Goal: Transaction & Acquisition: Purchase product/service

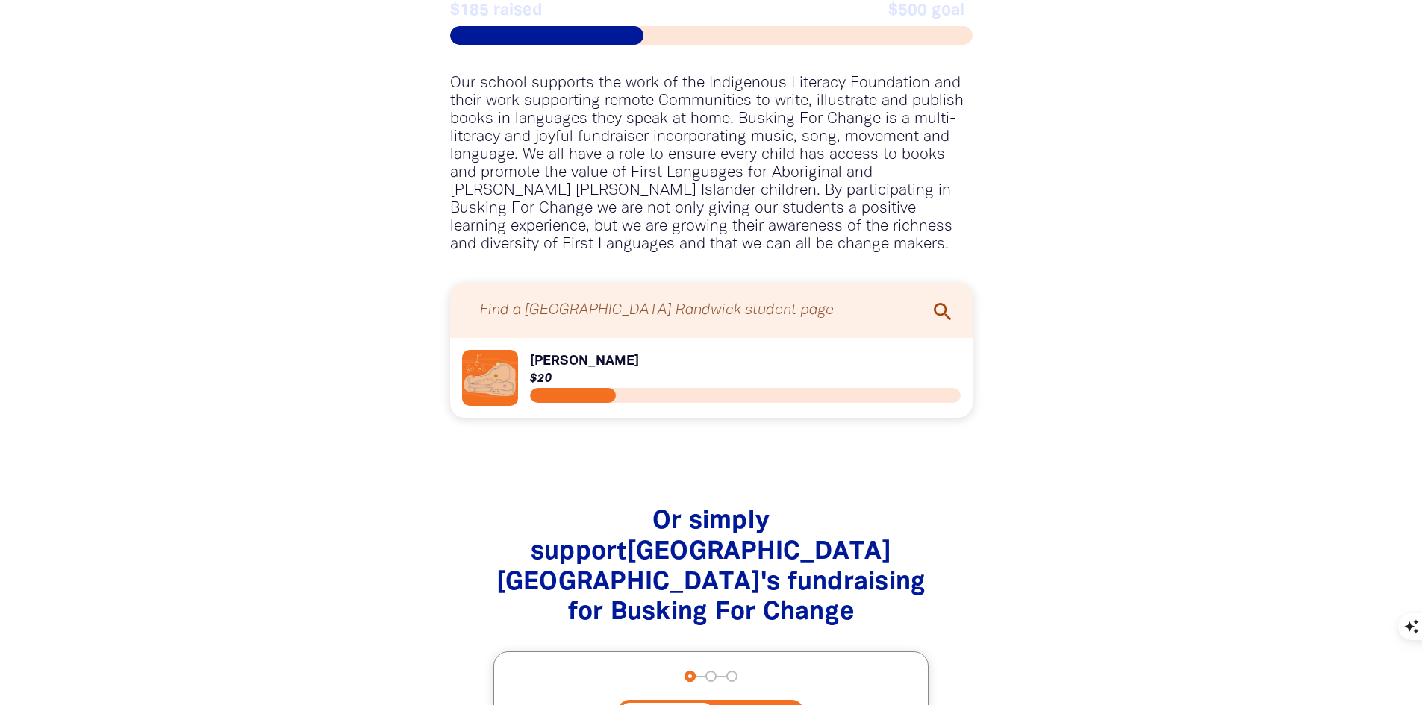
scroll to position [1343, 0]
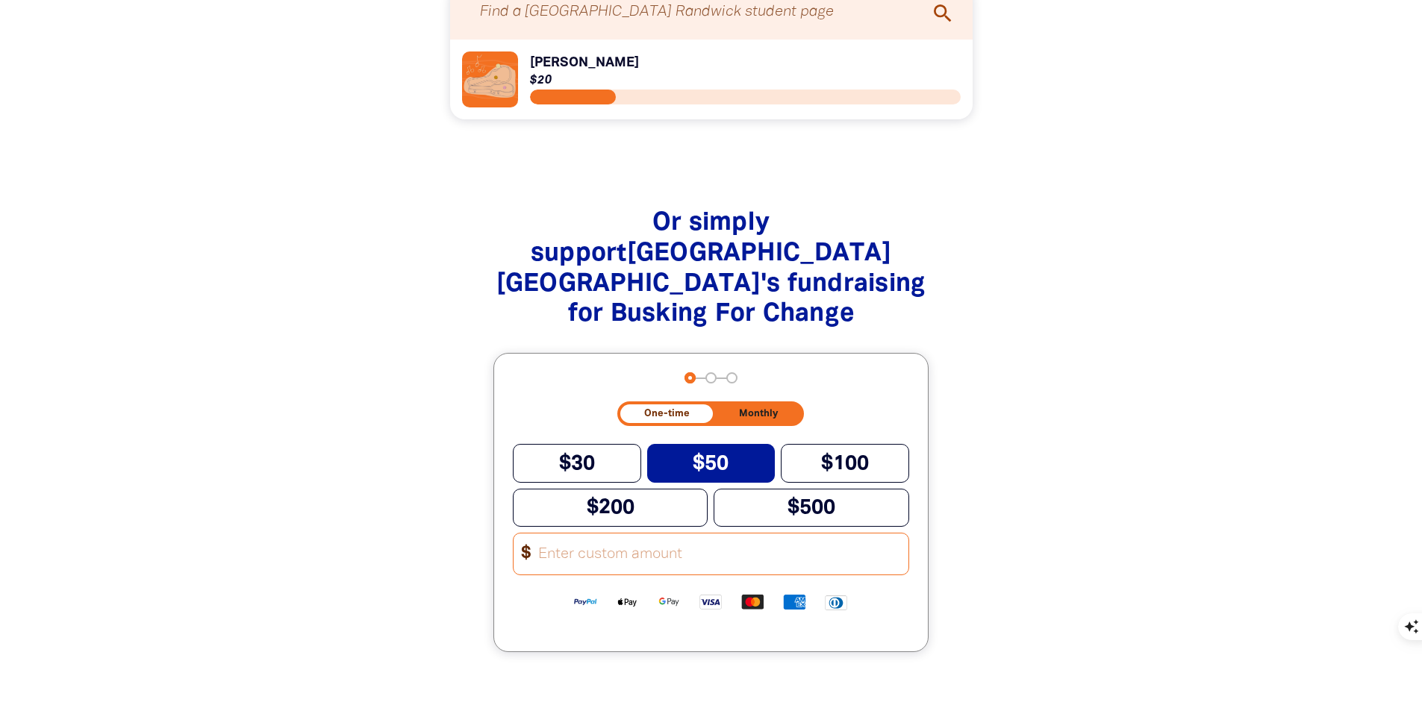
click at [719, 455] on span "$50" at bounding box center [711, 464] width 36 height 19
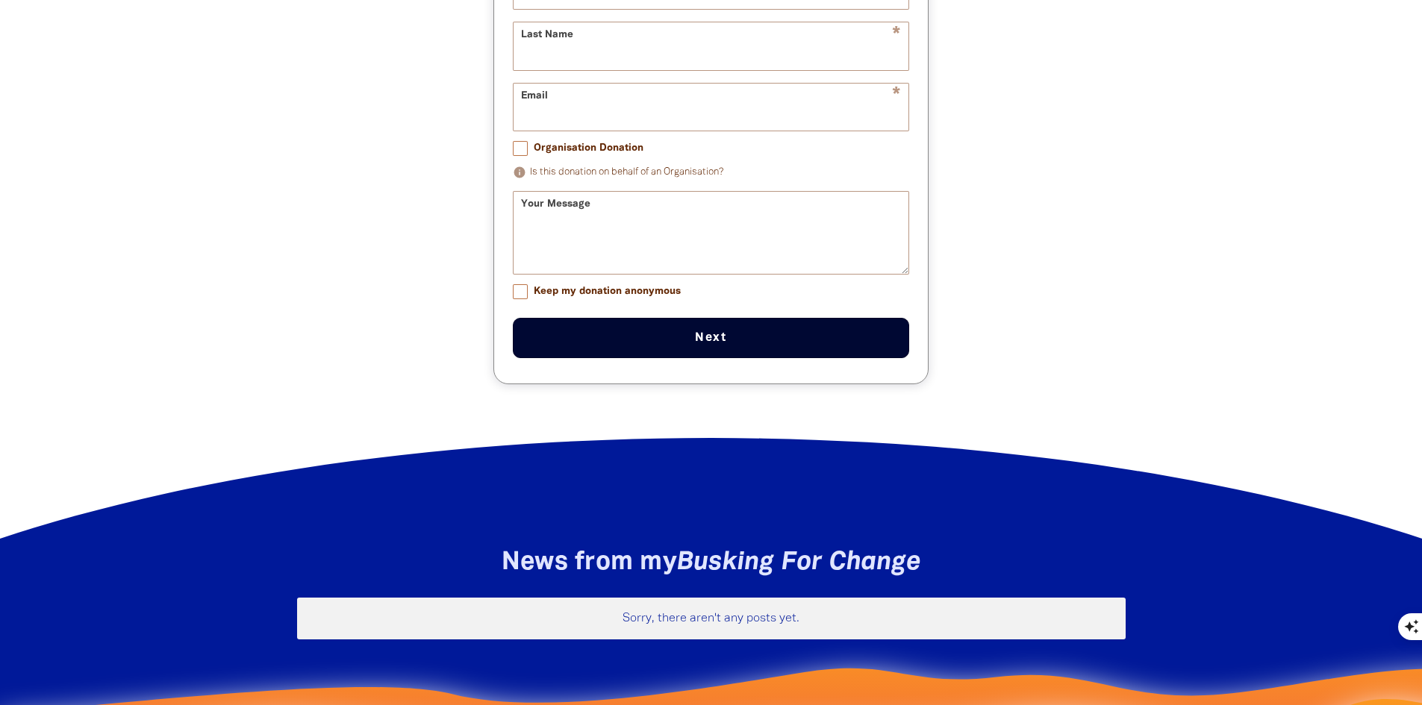
scroll to position [1567, 0]
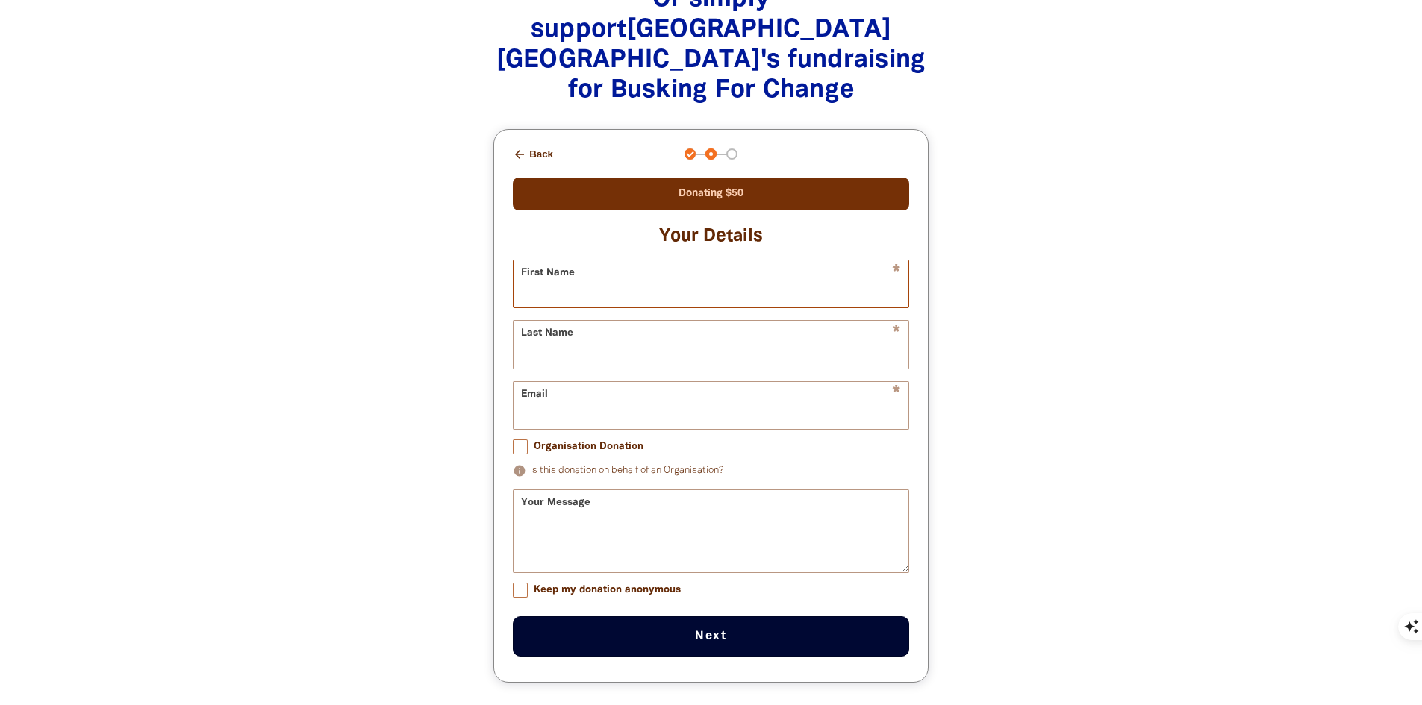
click at [543, 260] on input "First Name" at bounding box center [711, 283] width 395 height 47
type input "[PERSON_NAME]"
click at [643, 349] on form "* First Name [PERSON_NAME] * Last Name [PERSON_NAME] * Email [EMAIL_ADDRESS][DO…" at bounding box center [711, 458] width 396 height 397
click at [654, 382] on input "[EMAIL_ADDRESS][DOMAIN_NAME]" at bounding box center [711, 405] width 395 height 47
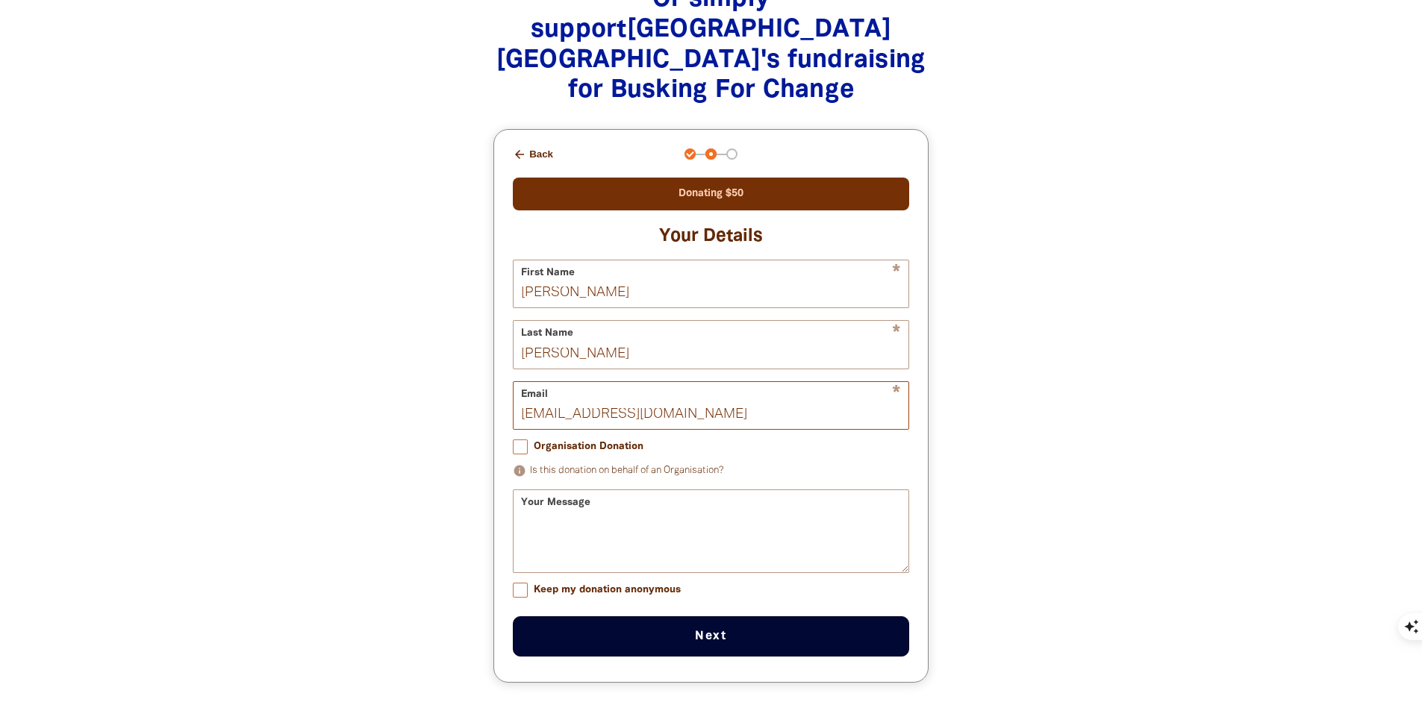
type input "[EMAIL_ADDRESS][DOMAIN_NAME]"
click at [566, 516] on textarea "Your Message" at bounding box center [711, 544] width 395 height 56
drag, startPoint x: 735, startPoint y: 440, endPoint x: 502, endPoint y: 443, distance: 232.9
click at [502, 443] on div "arrow_back Back Step 1 Step 2 Step 3 Donating $50 Your Details * First Name [PE…" at bounding box center [711, 406] width 434 height 552
type textarea "What a great initiative, [PERSON_NAME] loved it!"
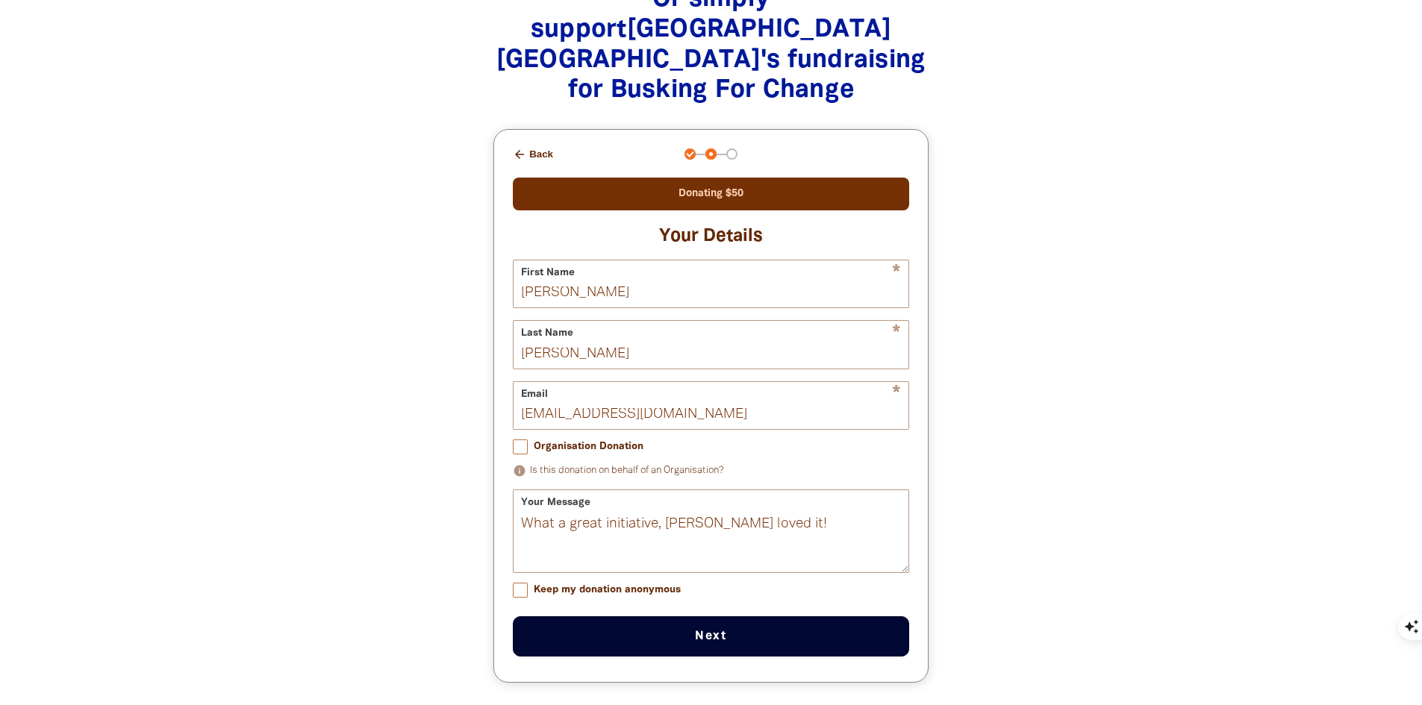
click at [526, 583] on input "Keep my donation anonymous" at bounding box center [520, 590] width 15 height 15
click at [658, 617] on button "Next chevron_right" at bounding box center [711, 637] width 396 height 40
checkbox input "false"
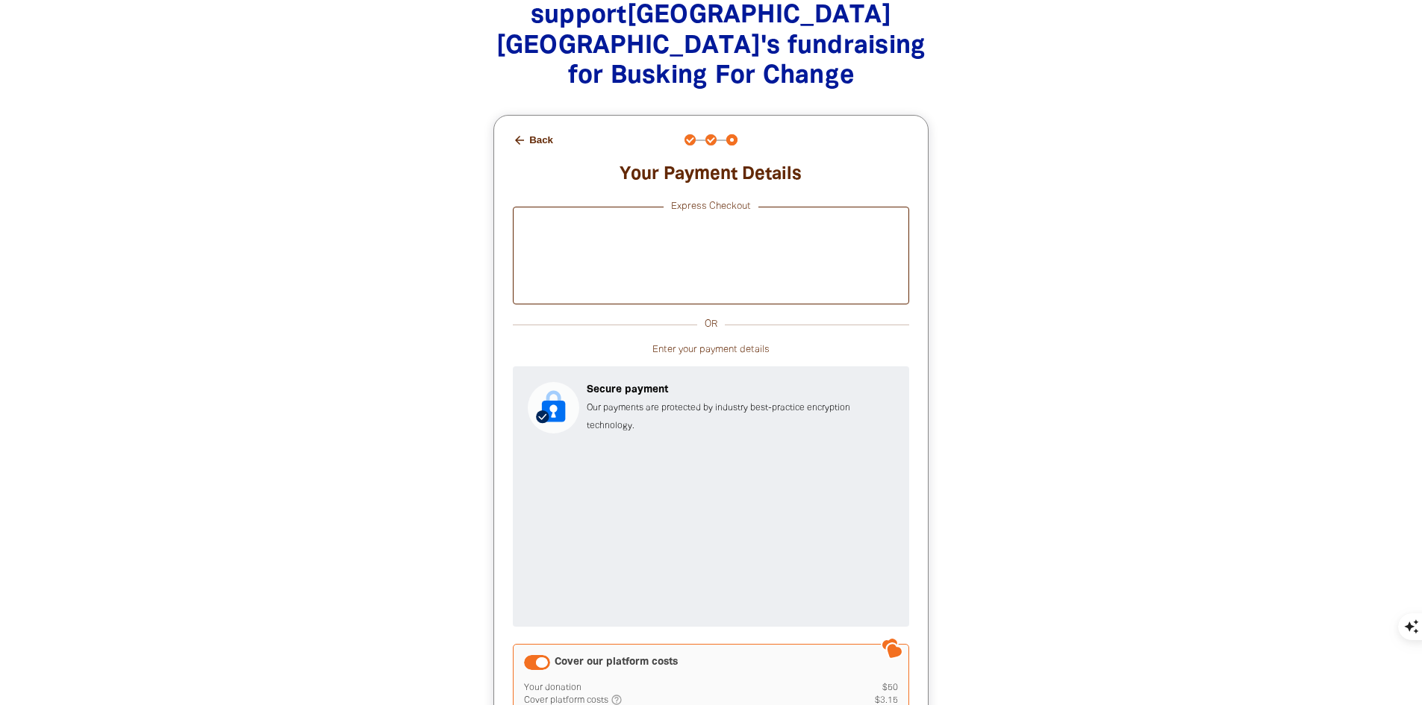
scroll to position [1581, 0]
click at [831, 164] on div "Your Payment Details Express Checkout OR Enter your payment details Secure paym…" at bounding box center [711, 488] width 396 height 649
click at [1043, 501] on div "Or simply support [GEOGRAPHIC_DATA] Randwick 's fundraising for Busking For Cha…" at bounding box center [711, 417] width 764 height 950
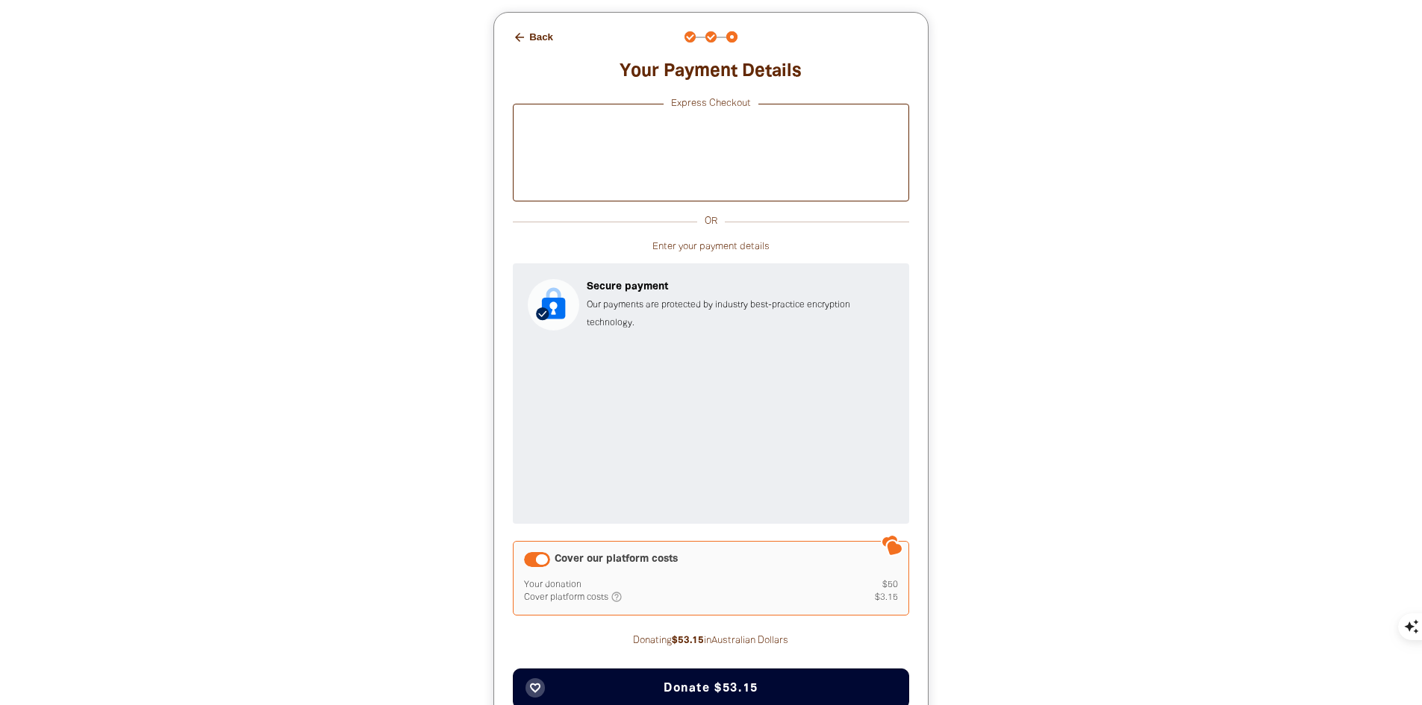
scroll to position [1805, 0]
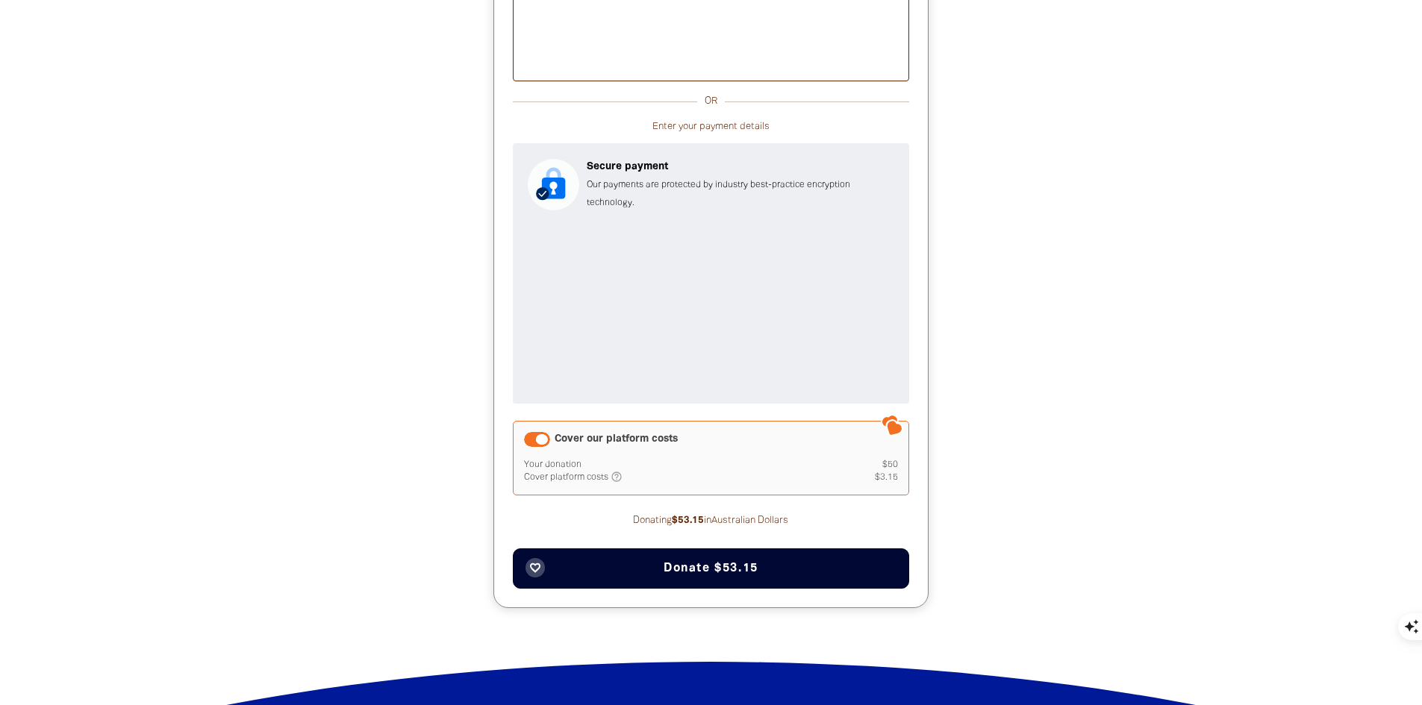
click at [668, 563] on span "Donate $53.15" at bounding box center [711, 569] width 95 height 12
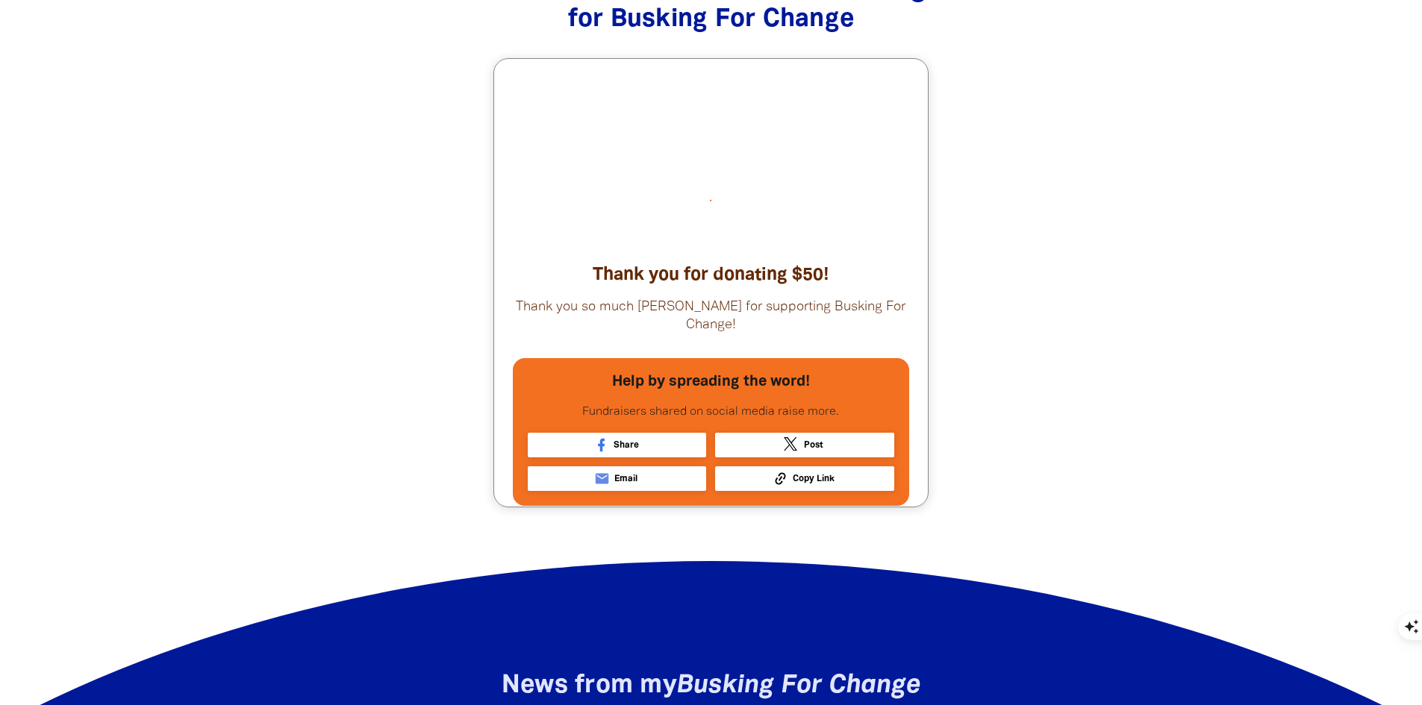
scroll to position [1692, 0]
